Goal: Task Accomplishment & Management: Use online tool/utility

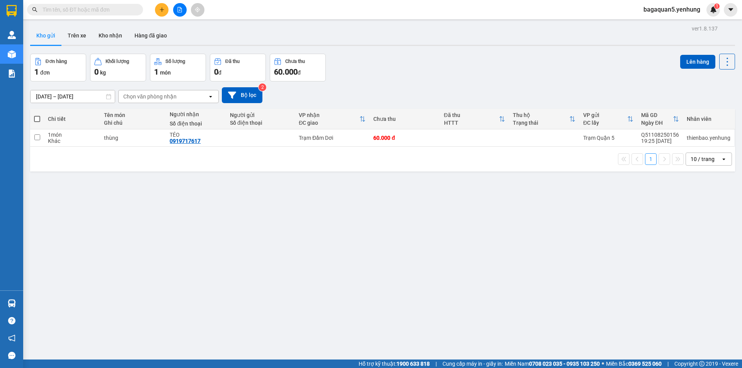
click at [177, 172] on div "ver 1.8.137 Kho gửi Trên xe Kho nhận Hàng đã giao Đơn hàng 1 đơn Khối lượng 0 k…" at bounding box center [382, 207] width 711 height 368
click at [34, 140] on input "checkbox" at bounding box center [37, 138] width 6 height 6
checkbox input "true"
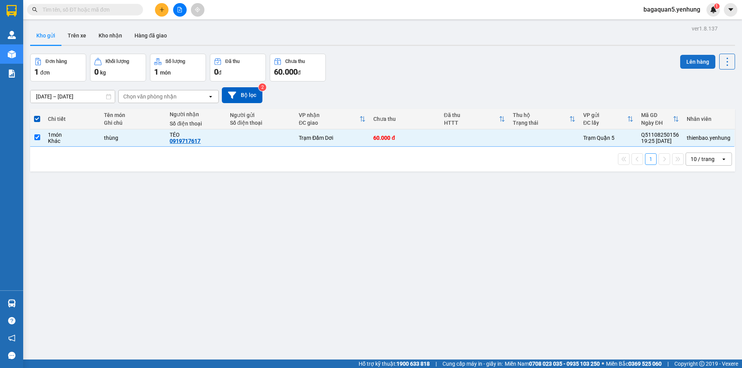
click at [696, 58] on button "Lên hàng" at bounding box center [698, 62] width 35 height 14
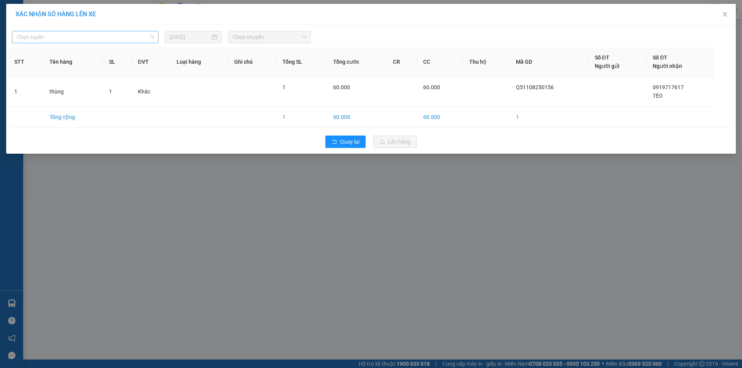
click at [152, 36] on span "Chọn tuyến" at bounding box center [85, 37] width 137 height 12
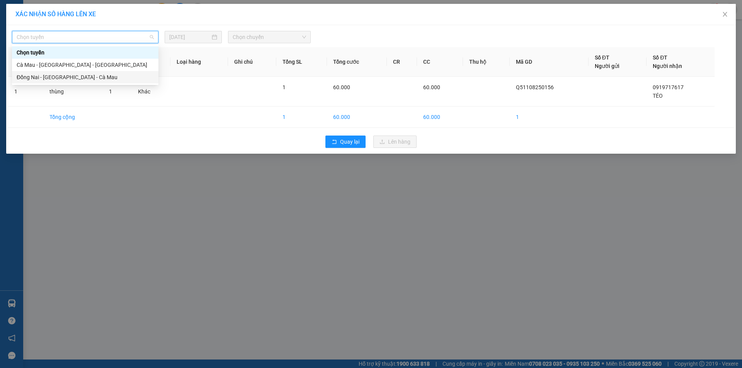
click at [104, 75] on div "Đồng Nai - Sài Gòn - Cà Mau" at bounding box center [85, 77] width 137 height 9
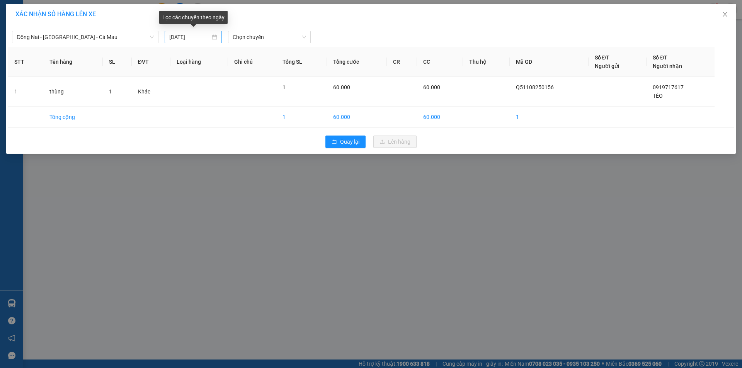
click at [215, 34] on div "12/08/2025" at bounding box center [193, 37] width 48 height 9
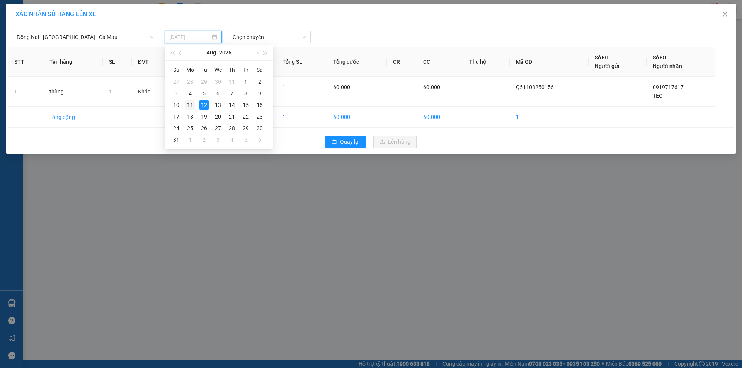
click at [193, 106] on div "11" at bounding box center [190, 105] width 9 height 9
type input "11/08/2025"
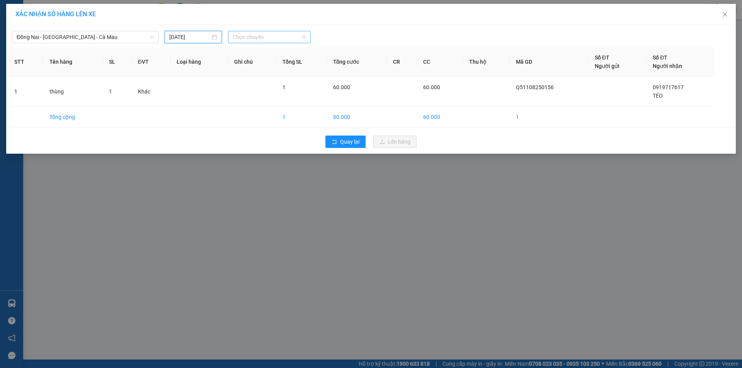
click at [304, 37] on span "Chọn chuyến" at bounding box center [269, 37] width 73 height 12
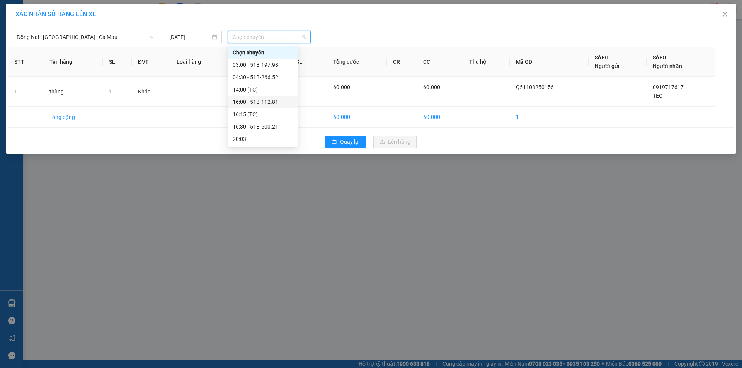
click at [283, 100] on div "16:00 - 51B-112.81" at bounding box center [263, 102] width 60 height 9
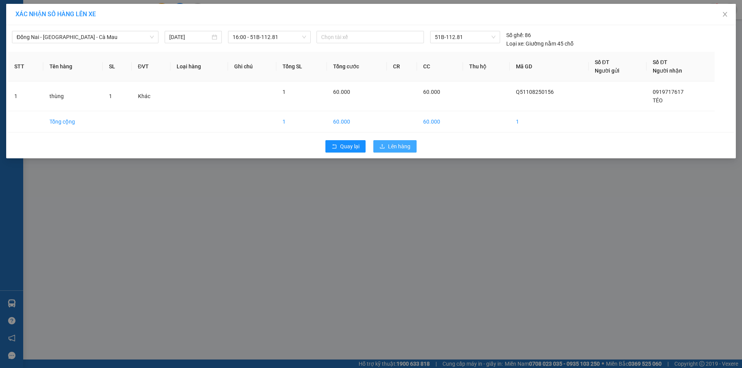
click at [400, 150] on span "Lên hàng" at bounding box center [399, 146] width 22 height 9
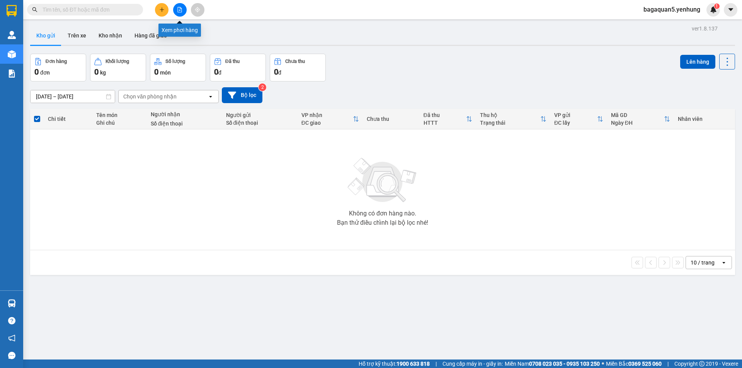
click at [181, 12] on button at bounding box center [180, 10] width 14 height 14
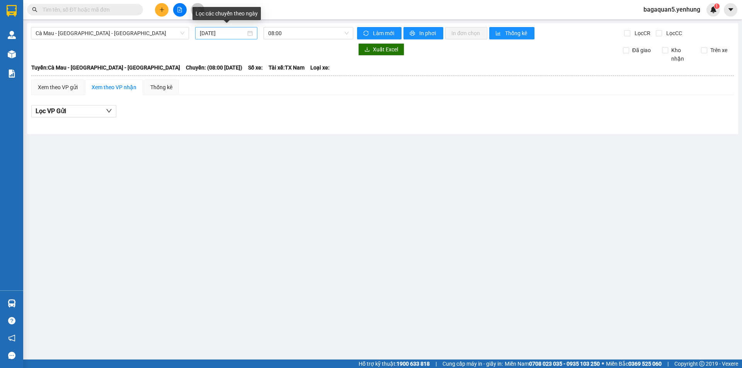
click at [248, 36] on div "12/08/2025" at bounding box center [226, 33] width 53 height 9
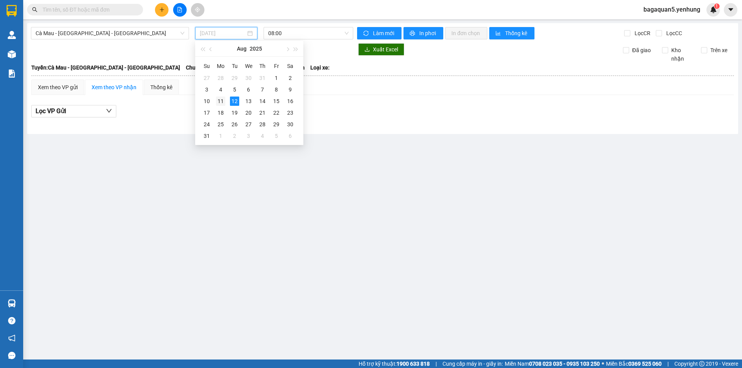
click at [220, 103] on div "11" at bounding box center [220, 101] width 9 height 9
type input "11/08/2025"
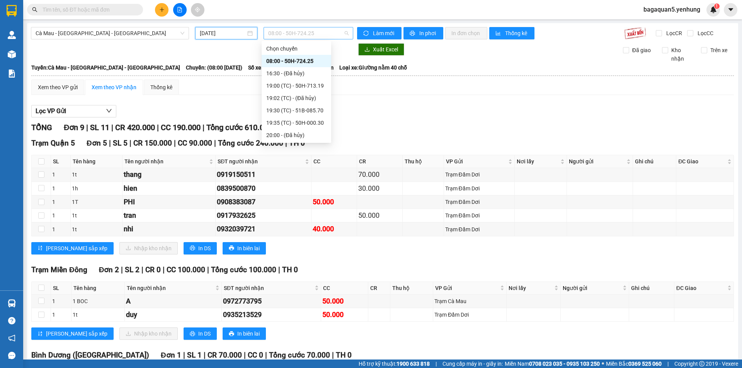
click at [343, 34] on span "08:00 - 50H-724.25" at bounding box center [308, 33] width 80 height 12
click at [318, 89] on div "19:00 (TC) - 50H-713.19" at bounding box center [296, 86] width 60 height 9
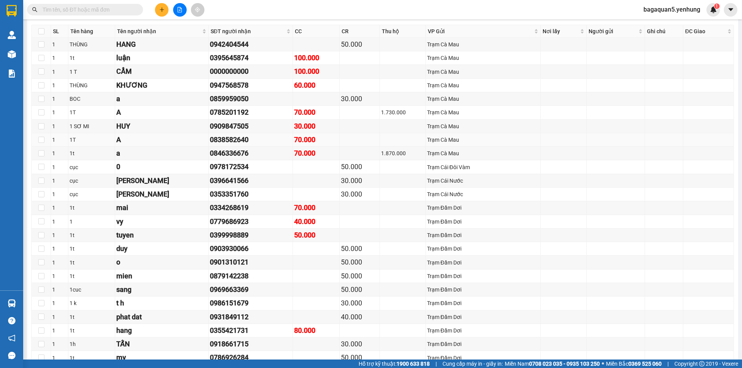
scroll to position [423, 0]
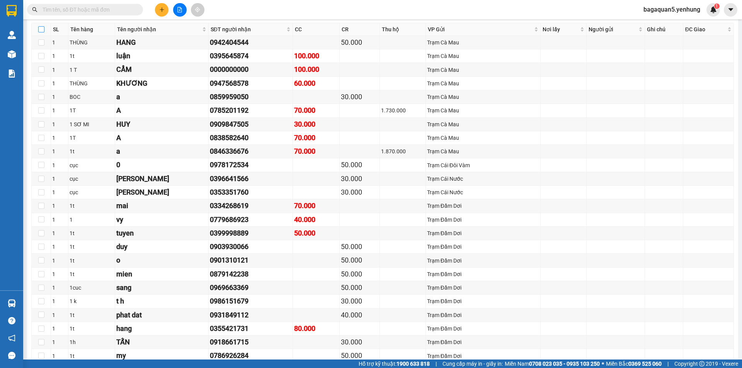
click at [39, 27] on input "checkbox" at bounding box center [41, 29] width 6 height 6
checkbox input "true"
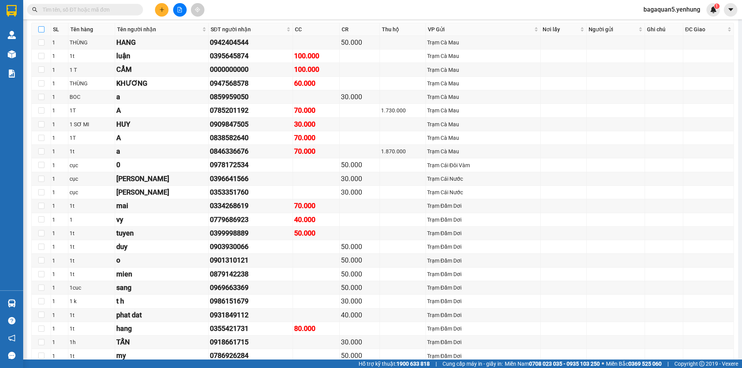
checkbox input "true"
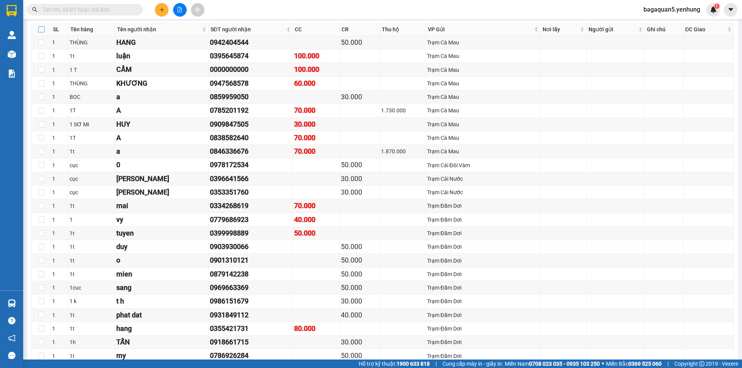
checkbox input "true"
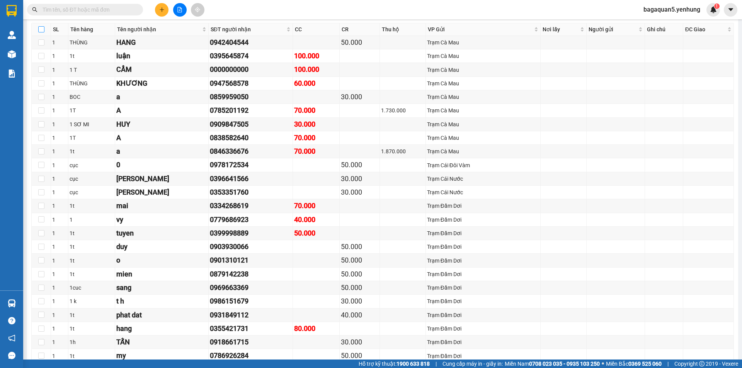
checkbox input "true"
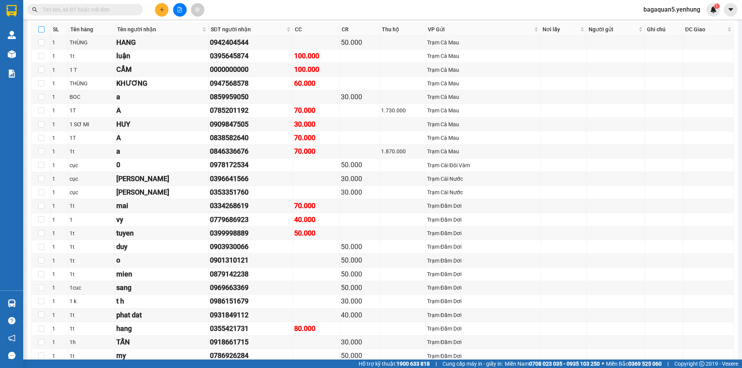
checkbox input "true"
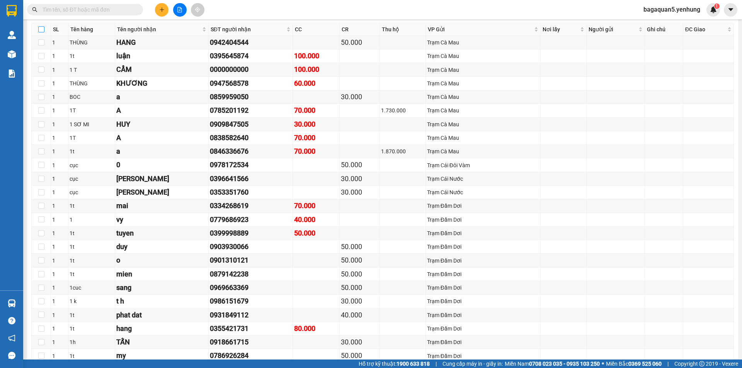
checkbox input "true"
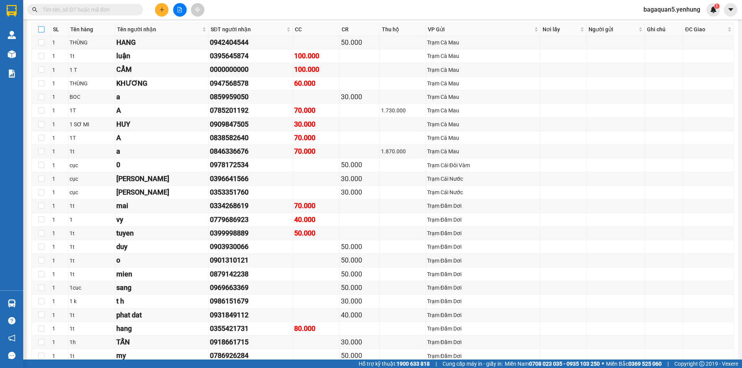
checkbox input "true"
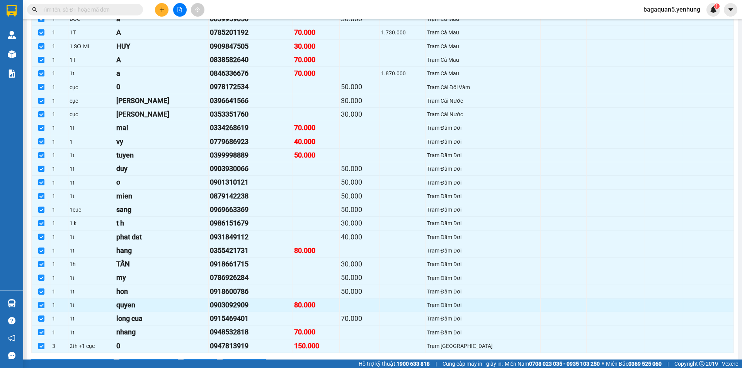
scroll to position [578, 0]
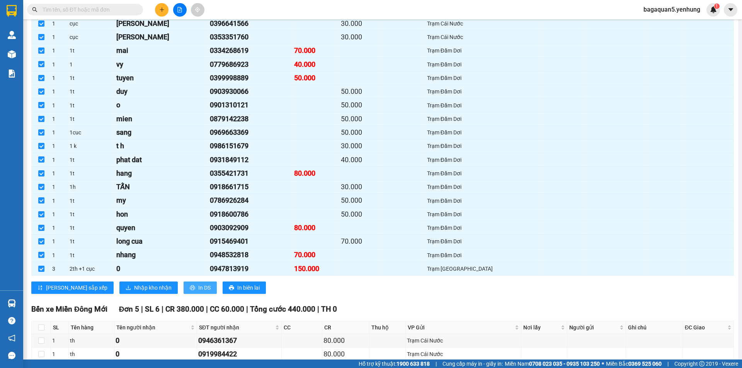
click at [198, 290] on span "In DS" at bounding box center [204, 288] width 12 height 9
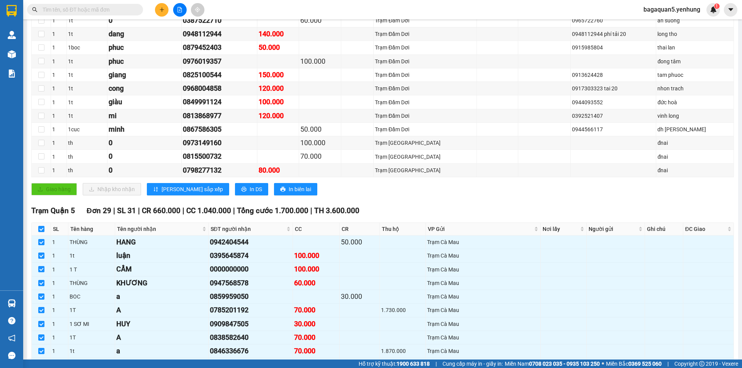
scroll to position [183, 0]
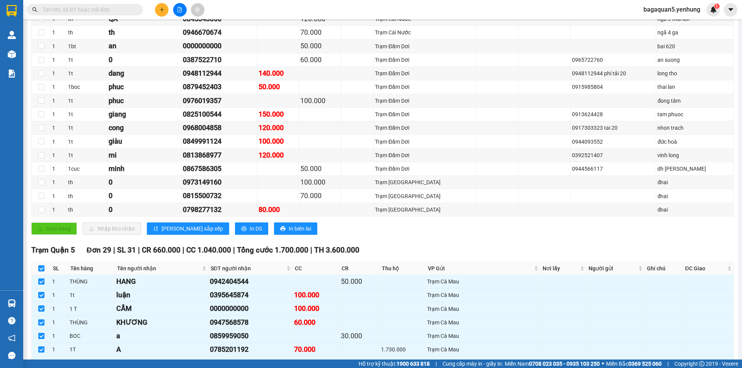
click at [42, 268] on input "checkbox" at bounding box center [41, 269] width 6 height 6
checkbox input "false"
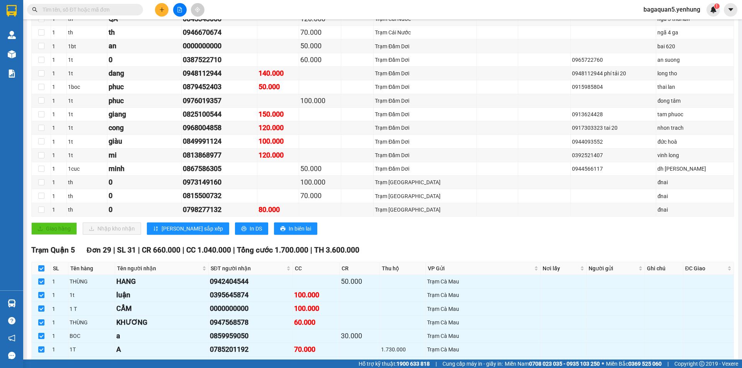
checkbox input "false"
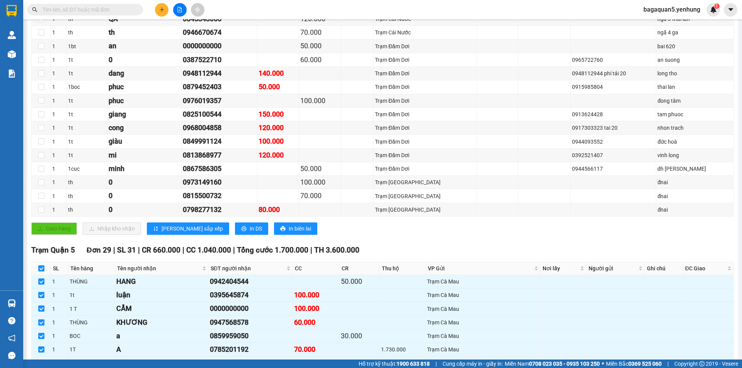
checkbox input "false"
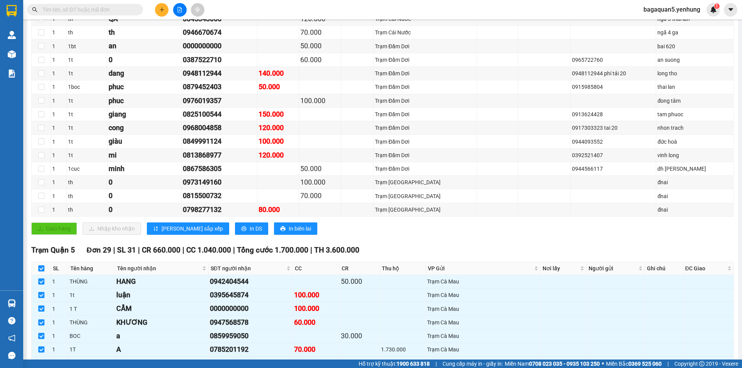
checkbox input "false"
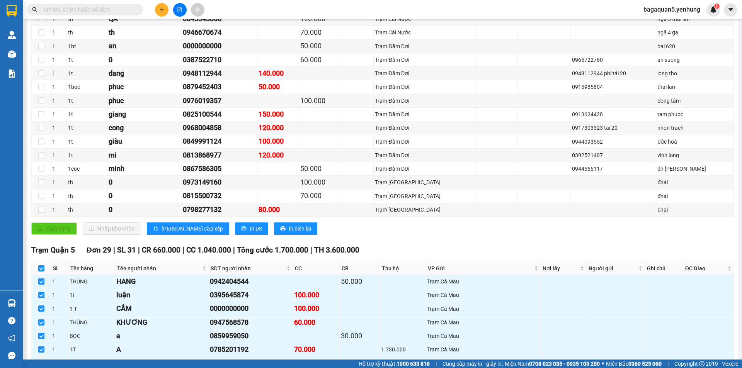
checkbox input "false"
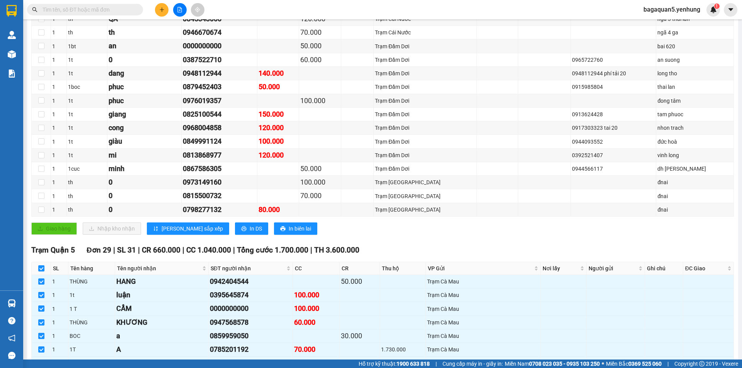
checkbox input "false"
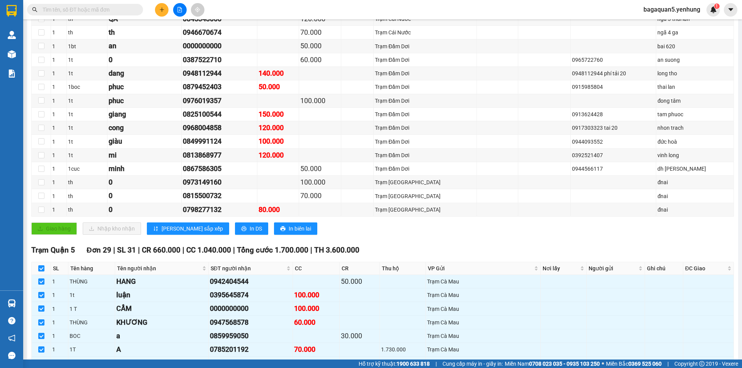
checkbox input "false"
